Goal: Check status: Check status

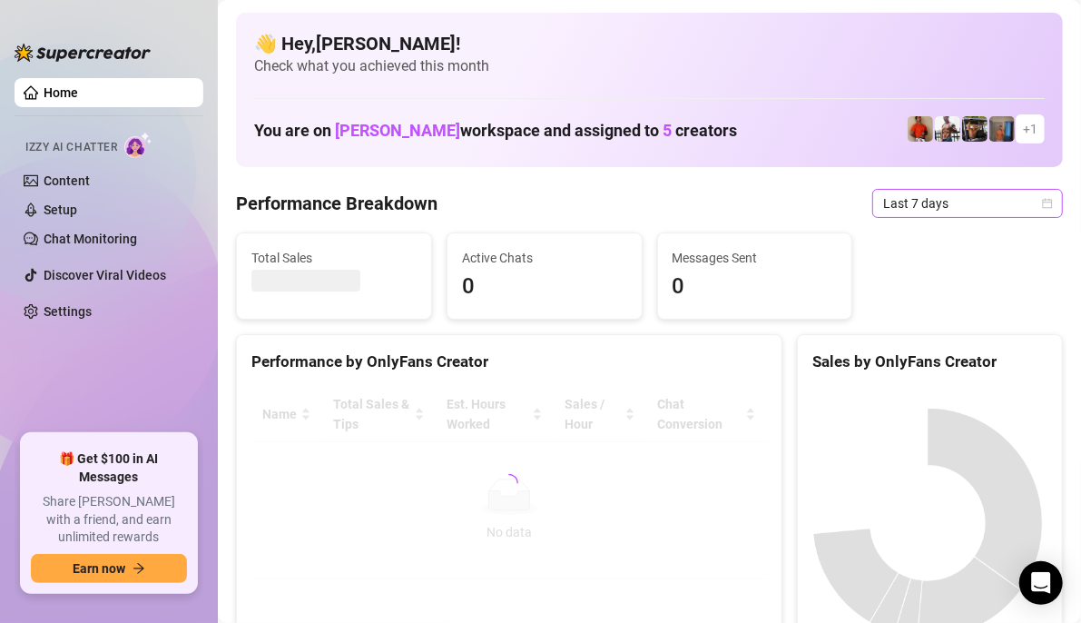
click at [1042, 208] on icon "calendar" at bounding box center [1047, 203] width 11 height 11
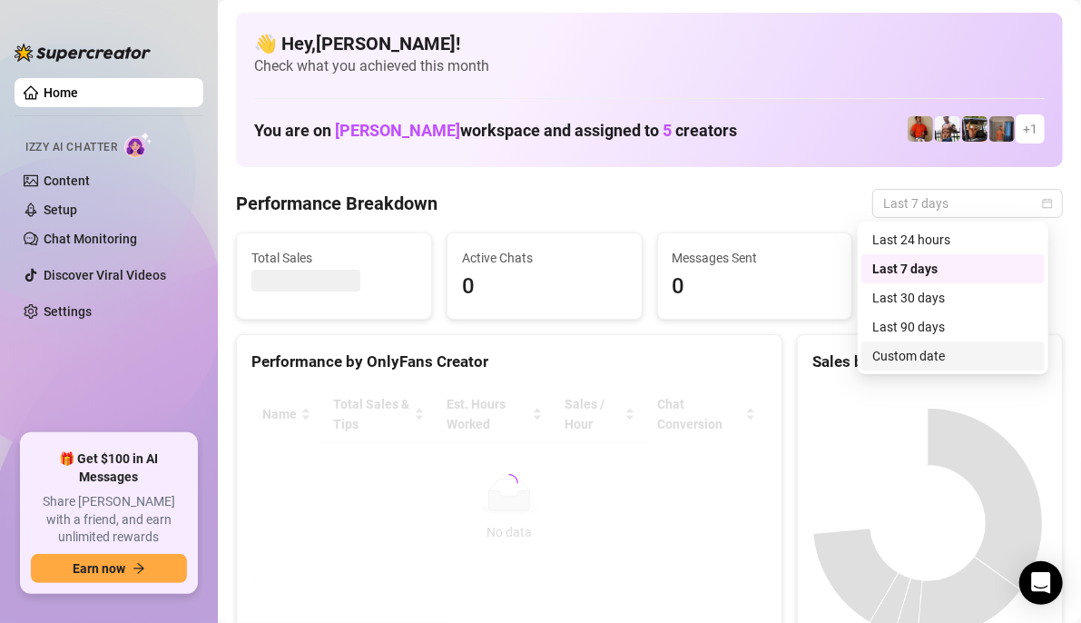
click at [906, 354] on div "Custom date" at bounding box center [953, 356] width 162 height 20
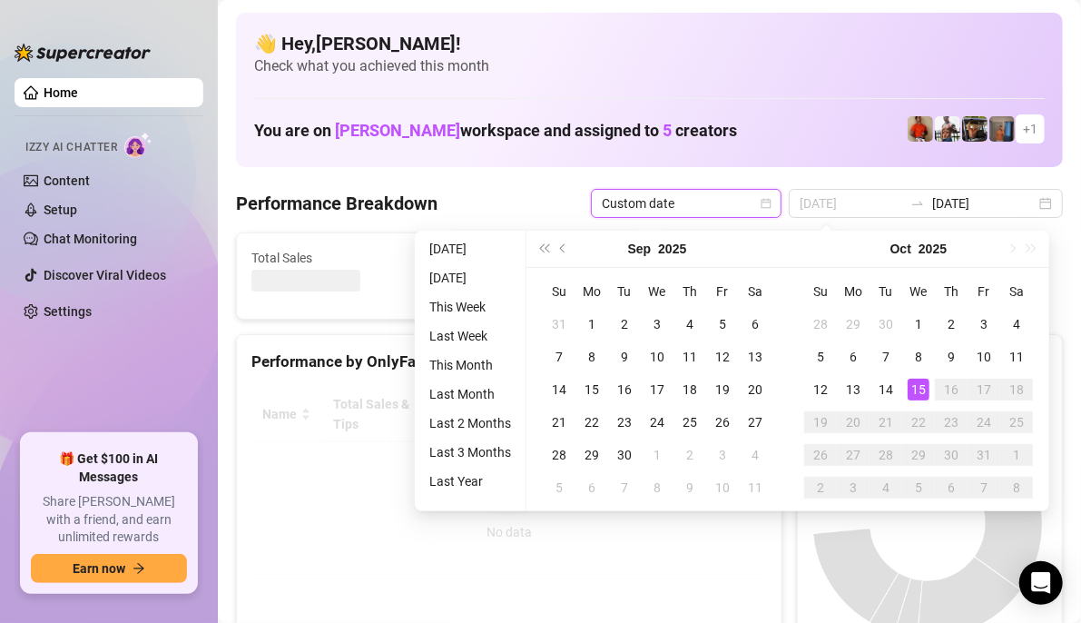
type input "[DATE]"
click at [912, 385] on div "15" at bounding box center [919, 389] width 22 height 22
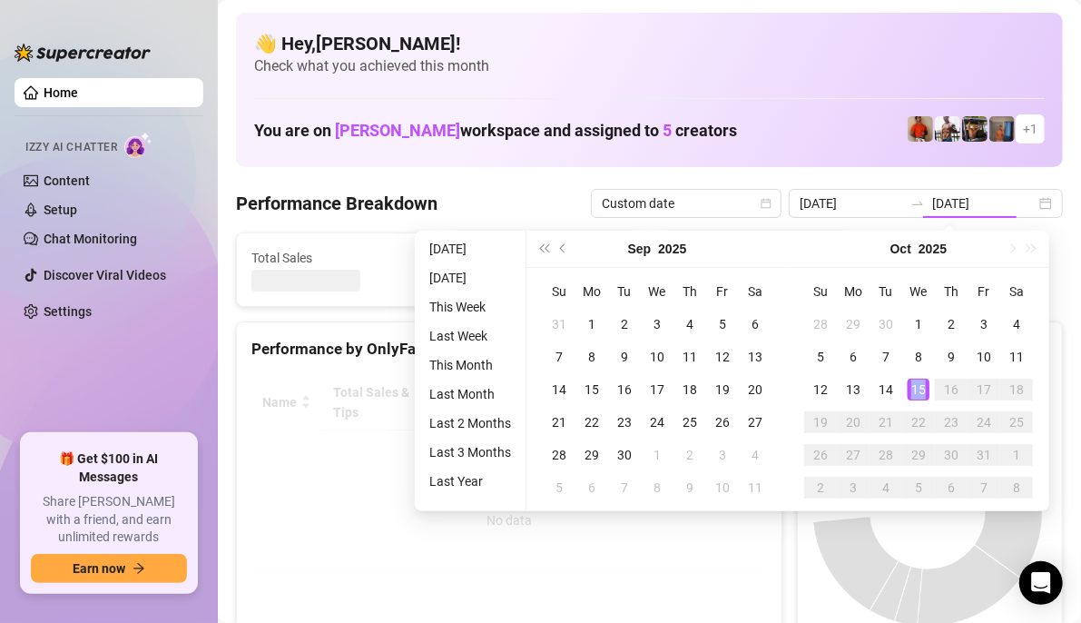
type input "[DATE]"
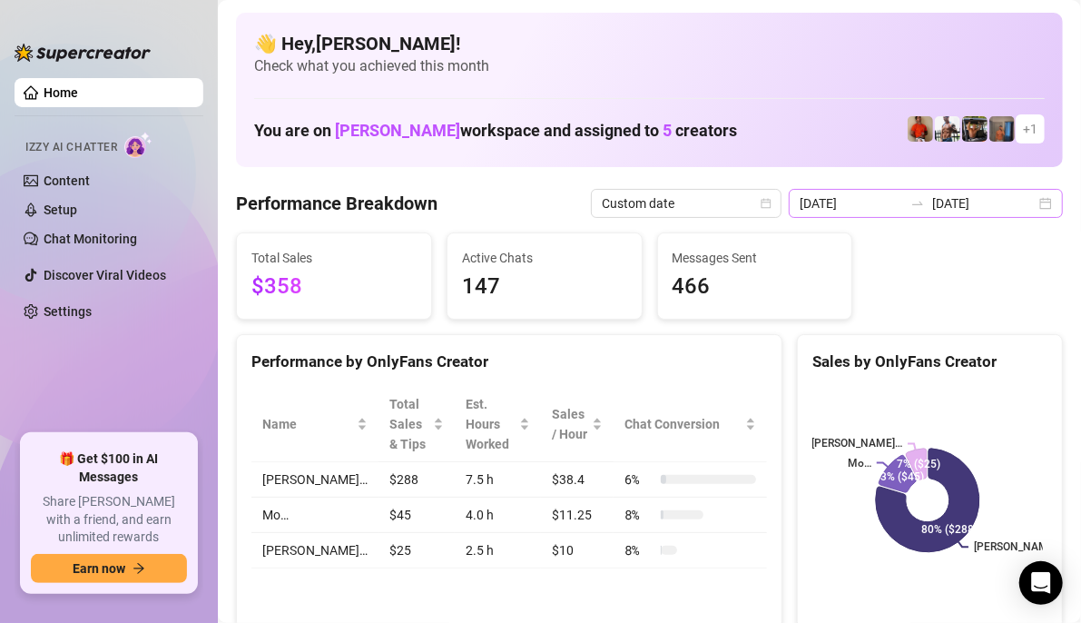
click at [1034, 205] on div "[DATE] [DATE]" at bounding box center [926, 203] width 274 height 29
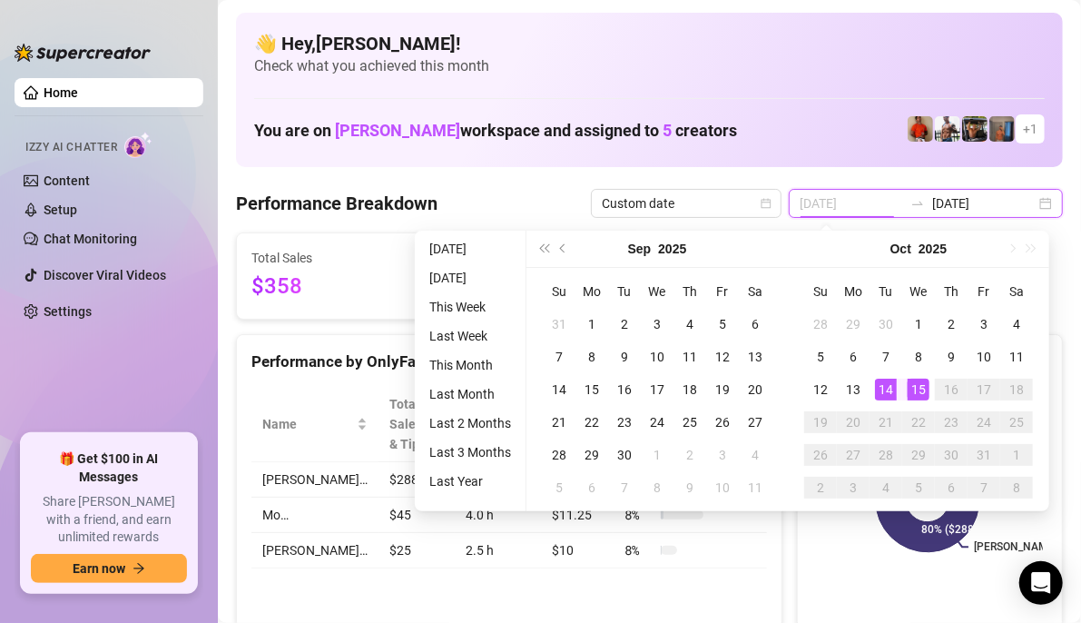
type input "[DATE]"
click at [889, 388] on div "14" at bounding box center [886, 389] width 22 height 22
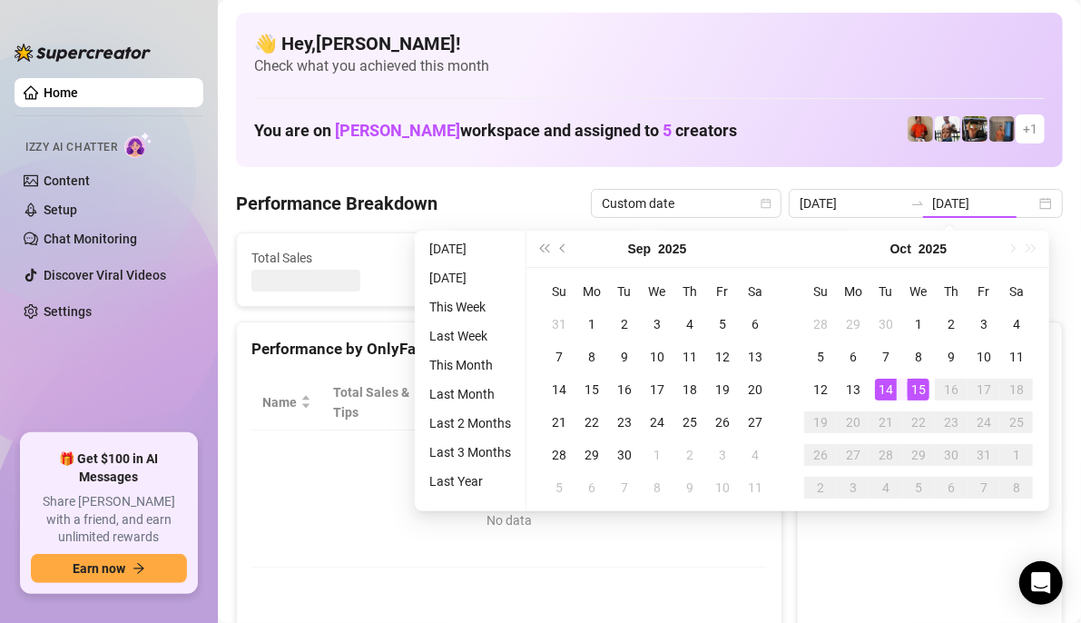
type input "[DATE]"
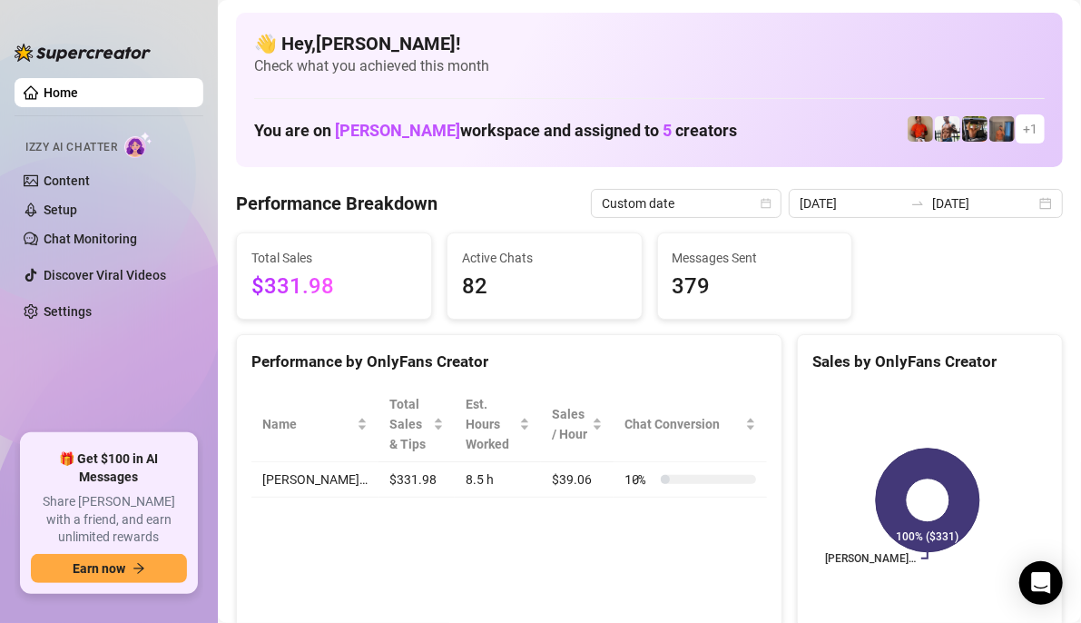
click at [1030, 205] on div "[DATE] [DATE]" at bounding box center [926, 203] width 274 height 29
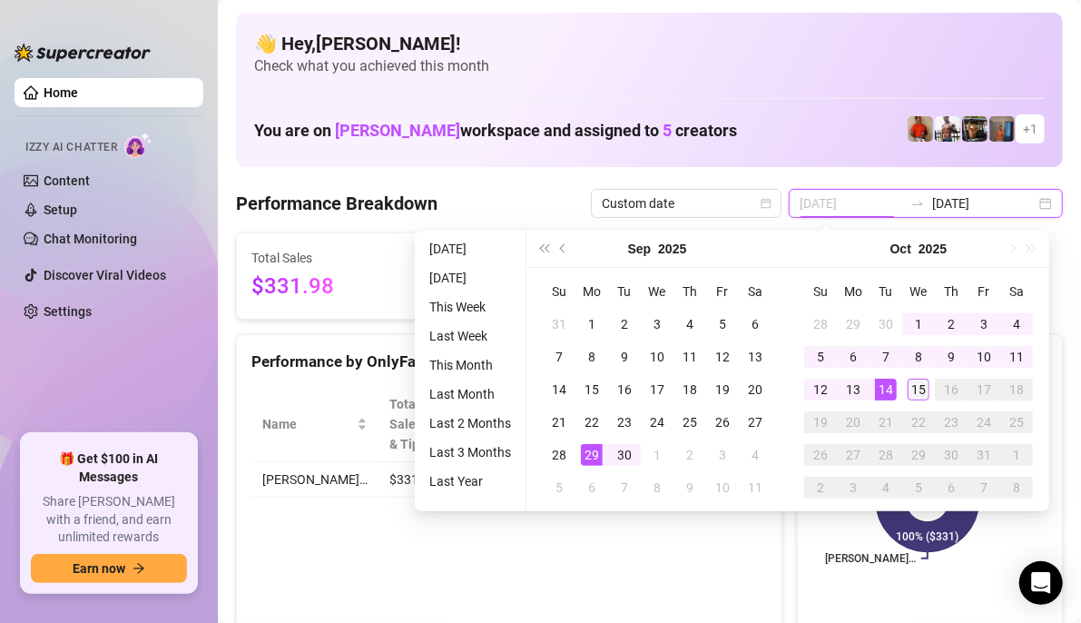
type input "[DATE]"
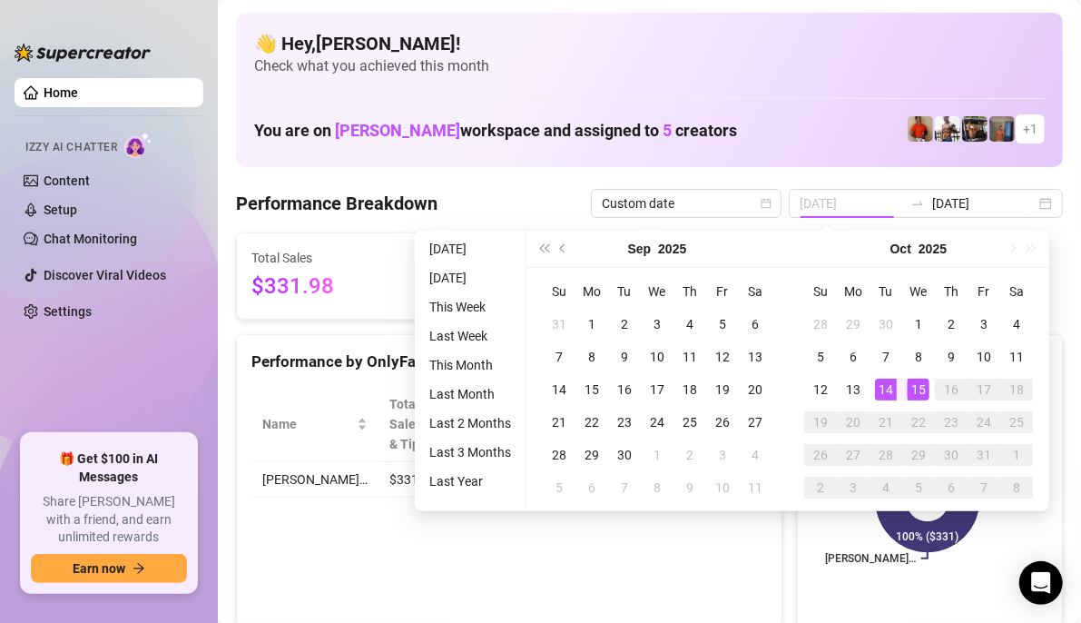
click at [919, 386] on div "15" at bounding box center [919, 389] width 22 height 22
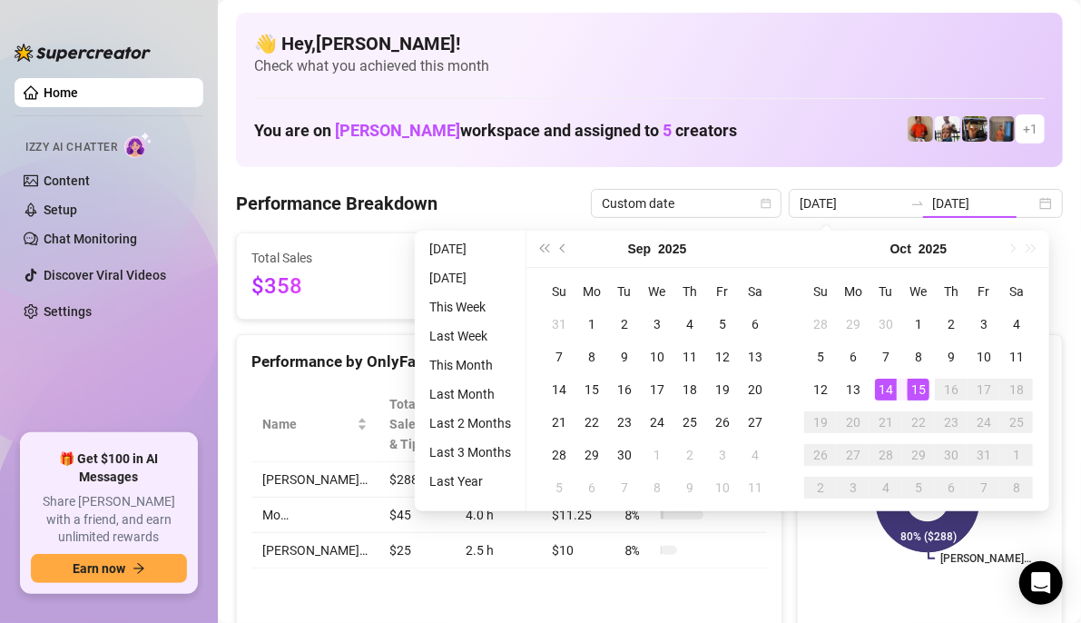
type input "[DATE]"
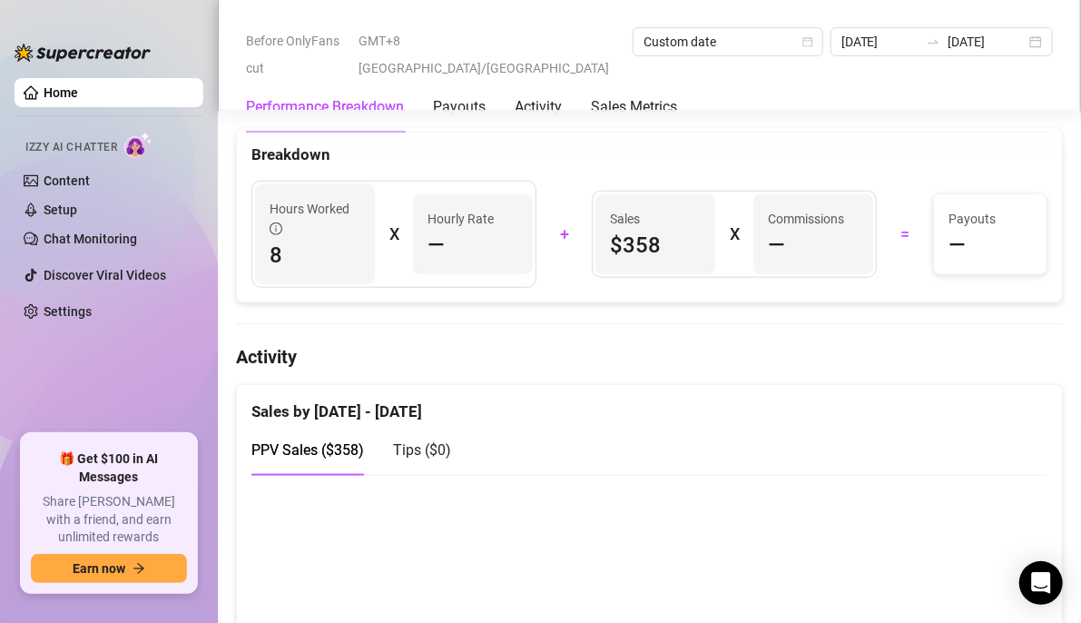
scroll to position [545, 0]
